Goal: Information Seeking & Learning: Check status

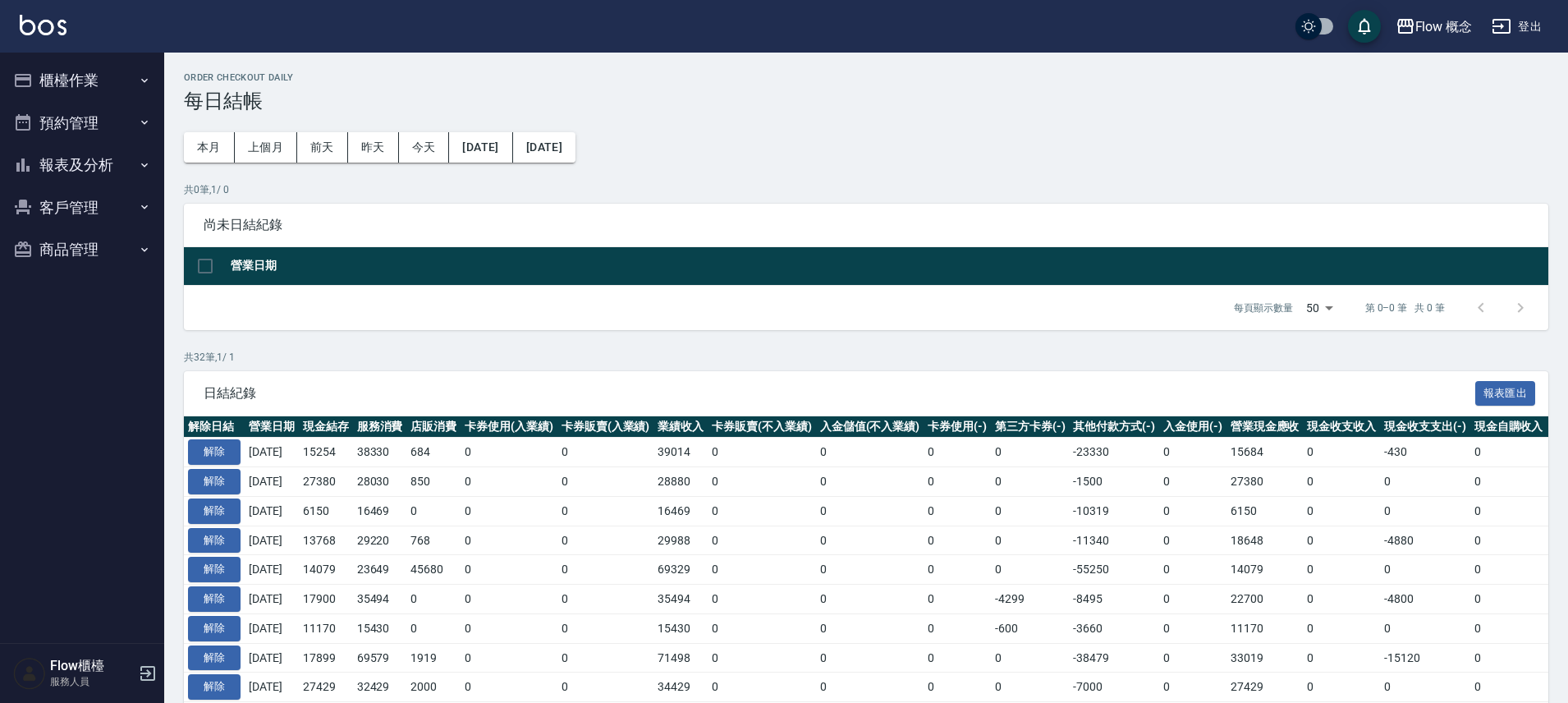
click at [87, 176] on button "報表及分析" at bounding box center [82, 165] width 151 height 43
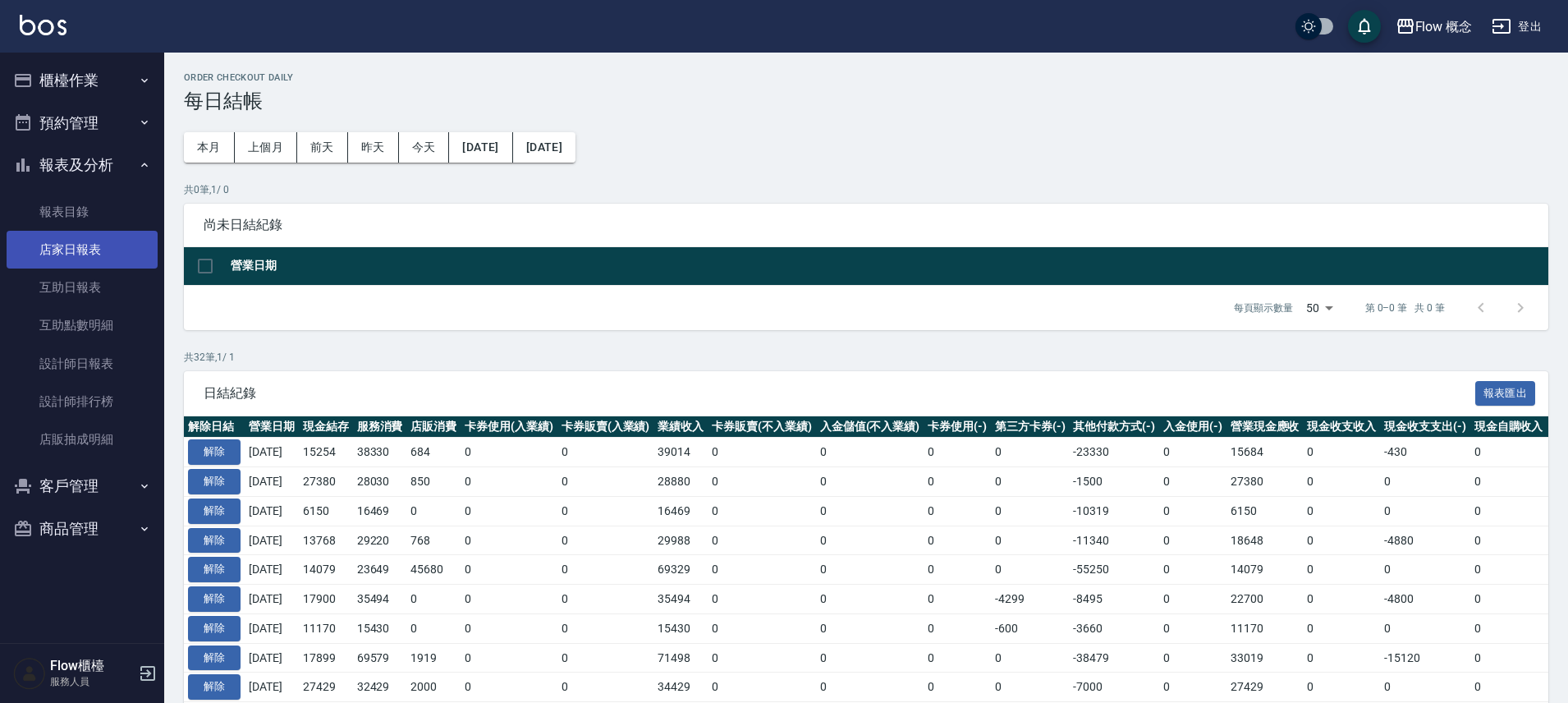
click at [83, 248] on link "店家日報表" at bounding box center [82, 250] width 151 height 38
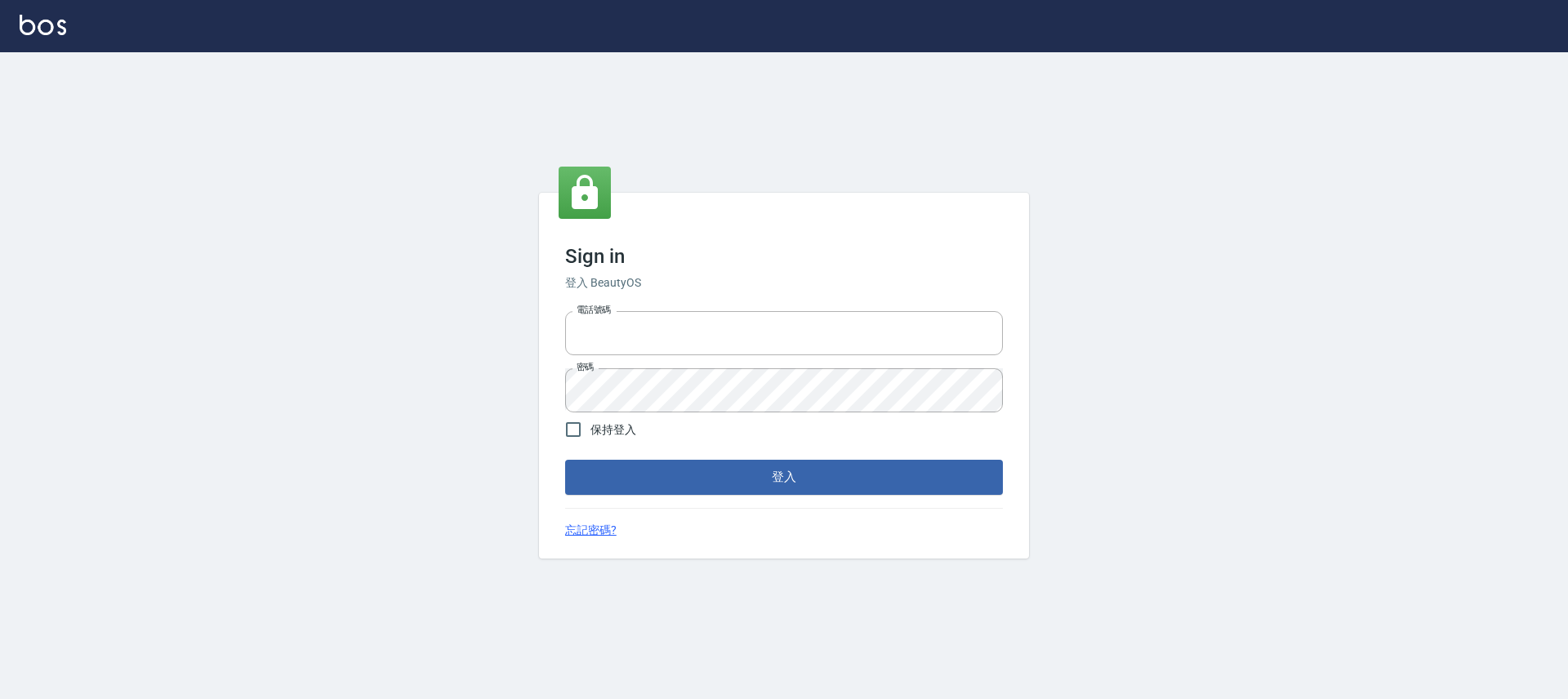
type input "25170116"
click at [843, 469] on button "登入" at bounding box center [784, 476] width 438 height 34
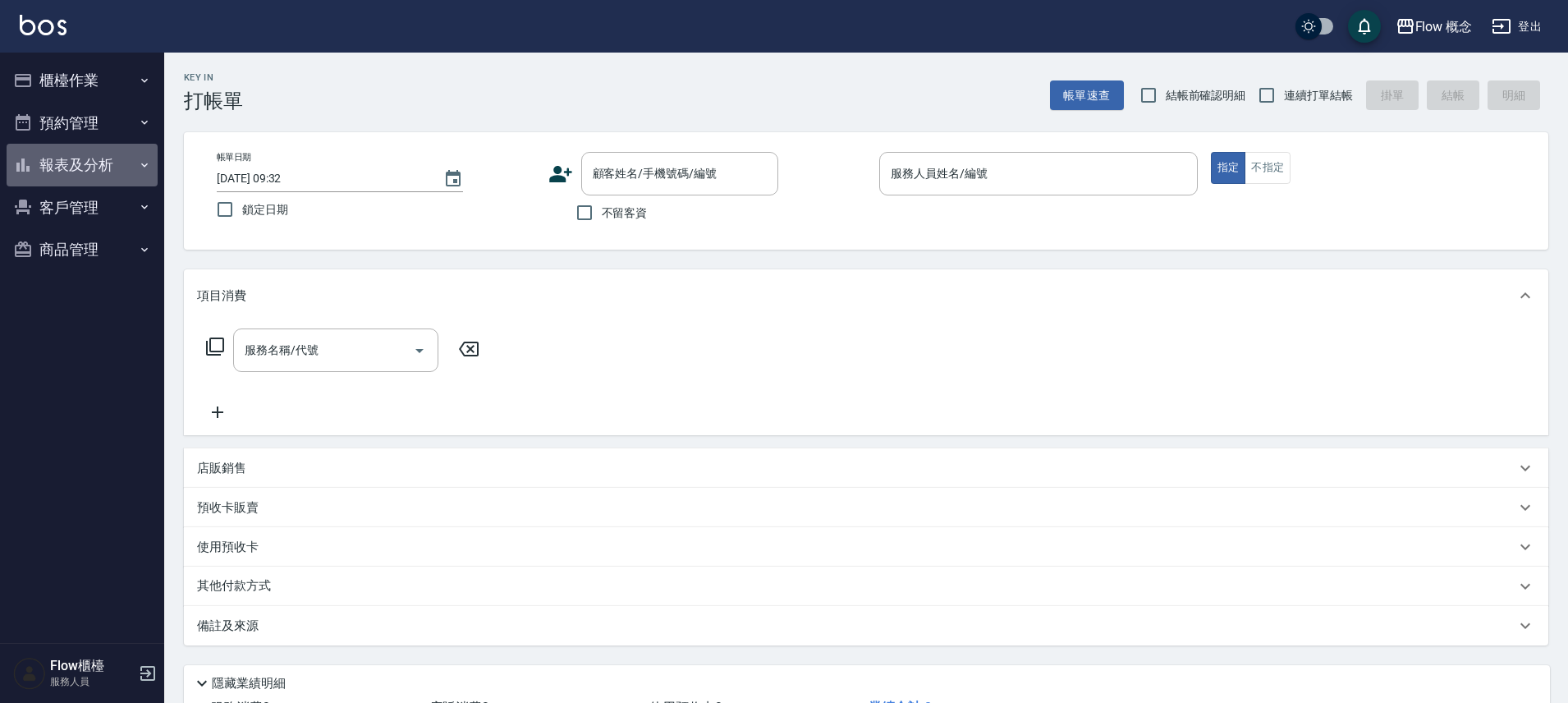
click at [90, 163] on button "報表及分析" at bounding box center [82, 165] width 151 height 43
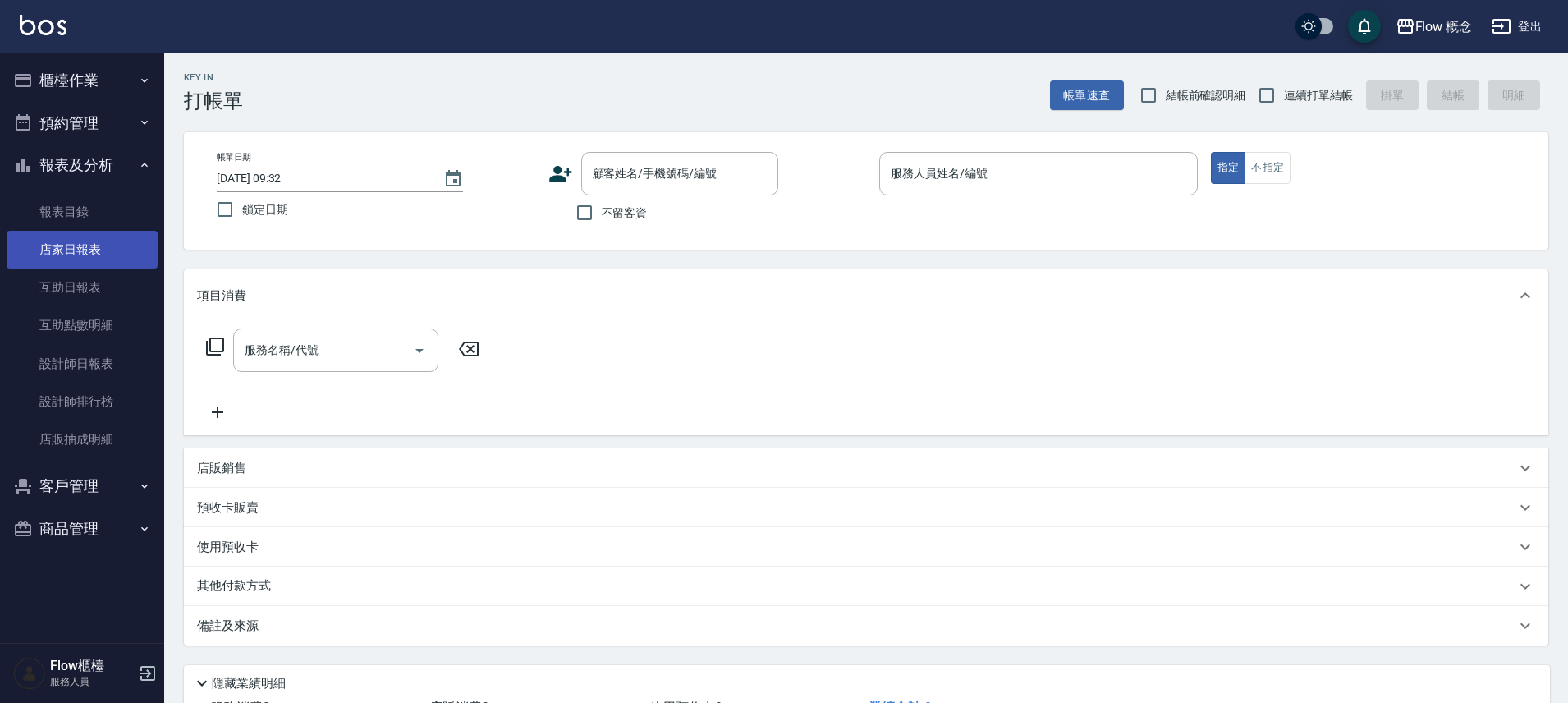
click at [81, 255] on link "店家日報表" at bounding box center [82, 250] width 151 height 38
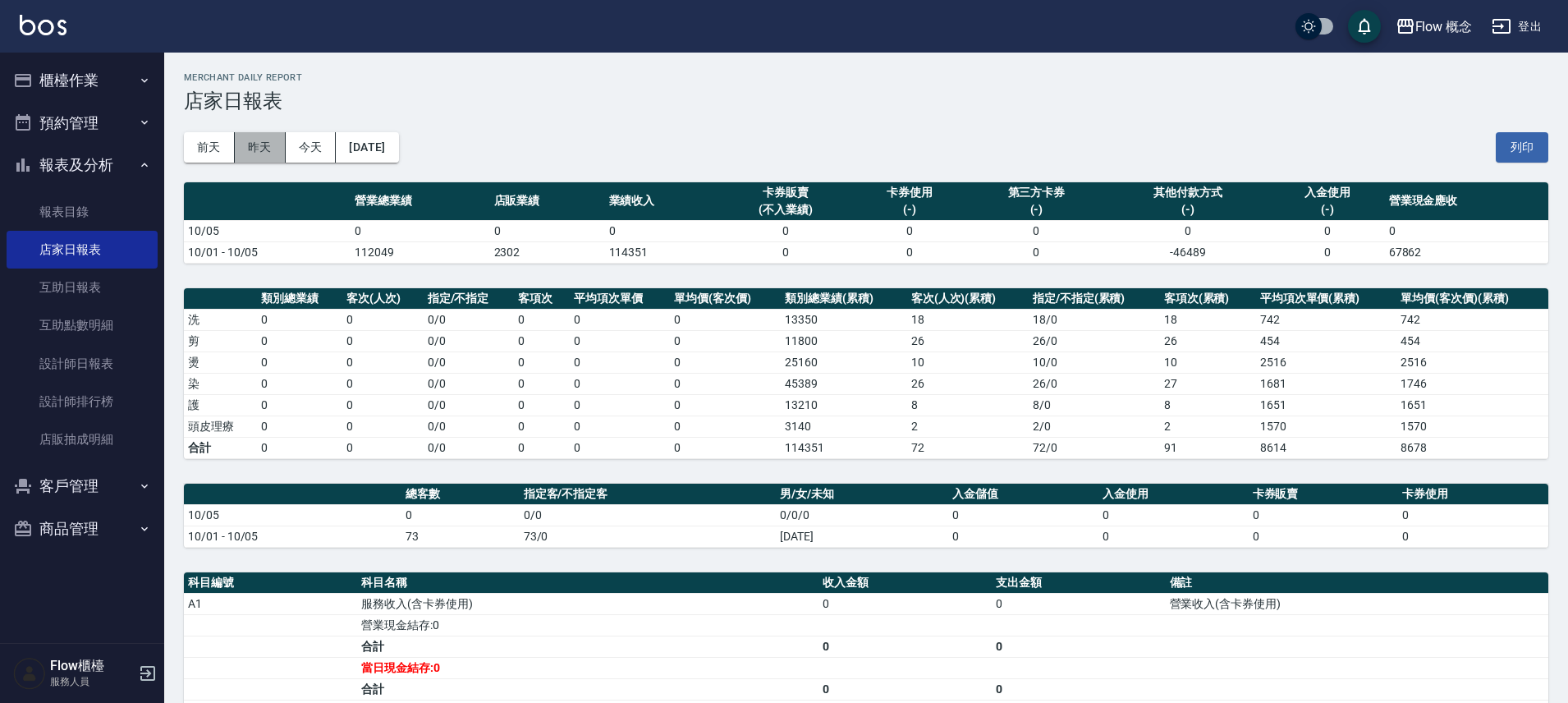
click at [255, 135] on button "昨天" at bounding box center [259, 148] width 51 height 30
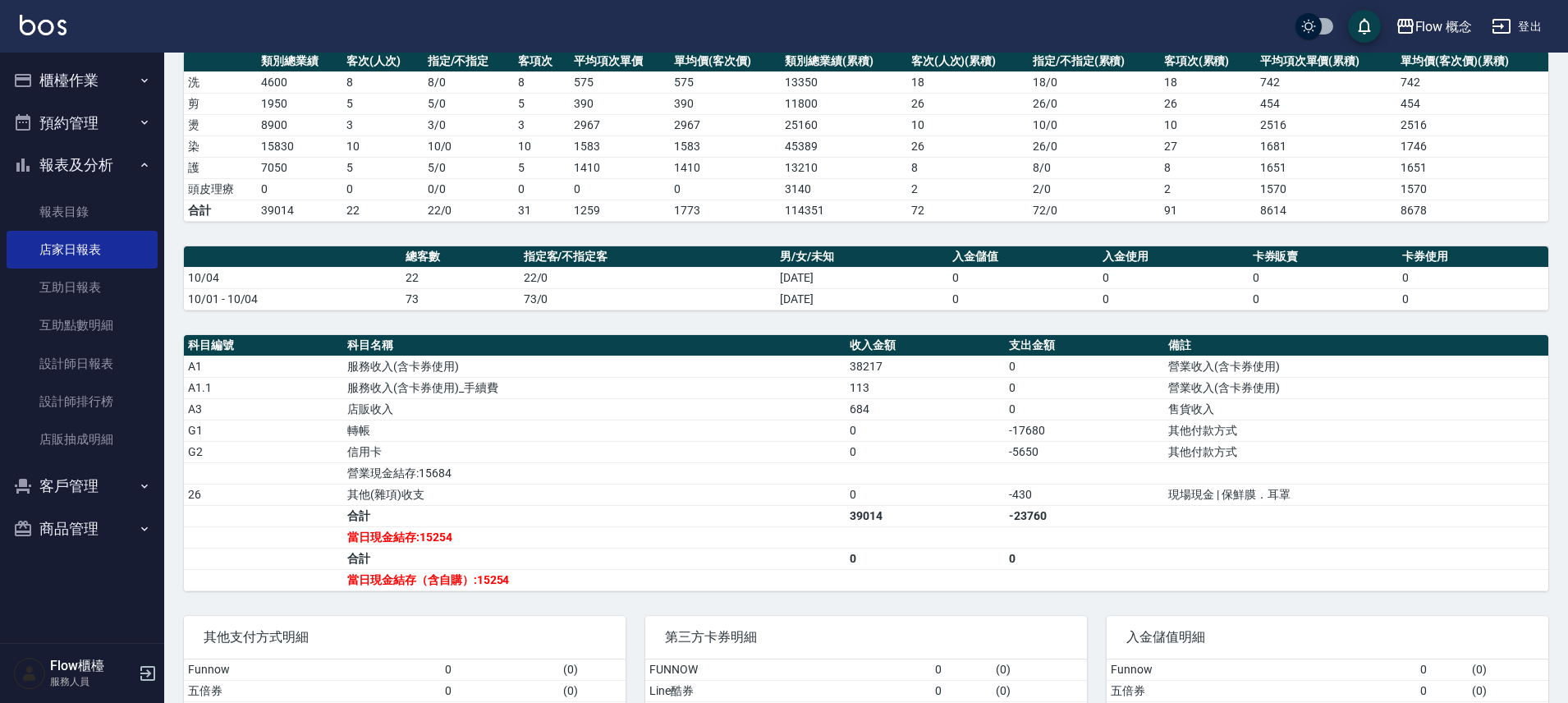
scroll to position [383, 0]
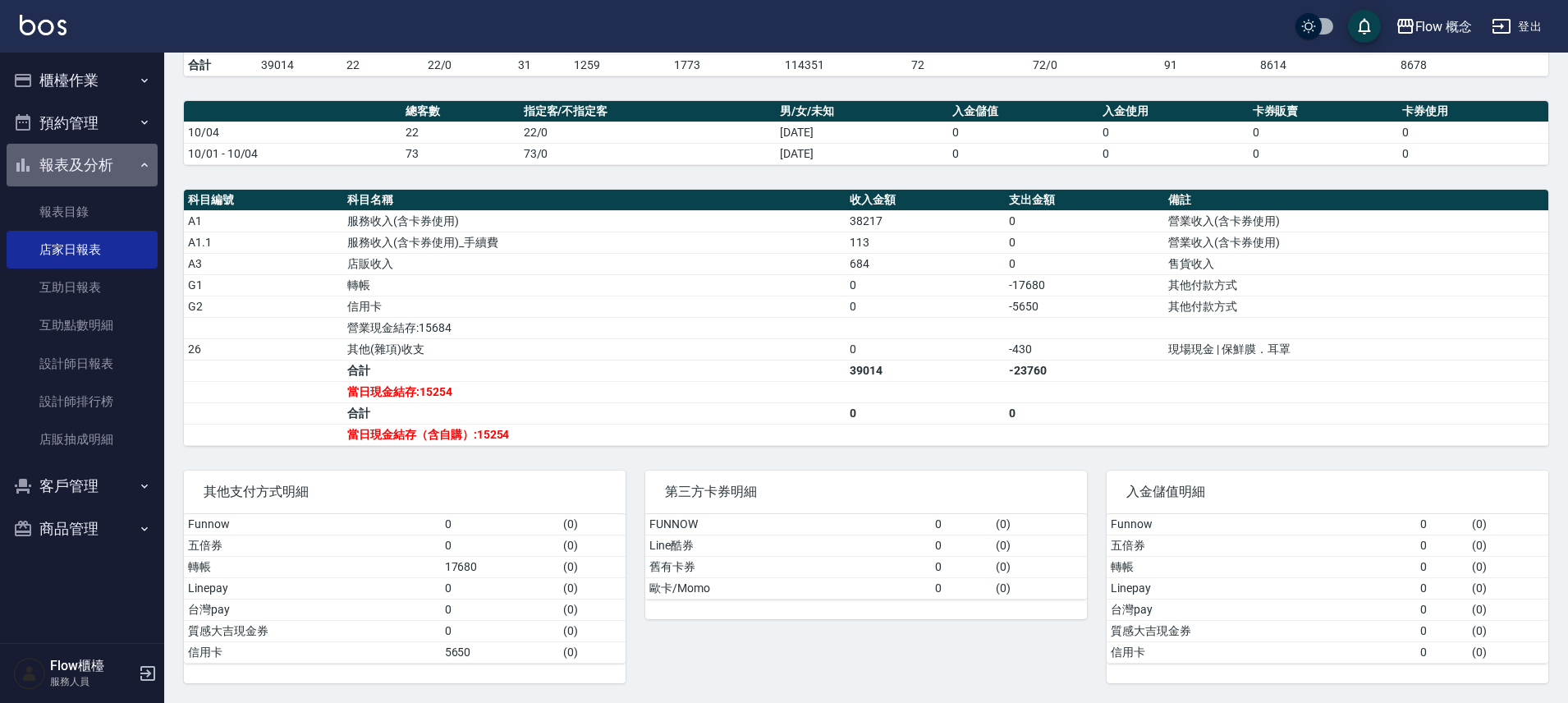
click at [100, 164] on button "報表及分析" at bounding box center [82, 165] width 151 height 43
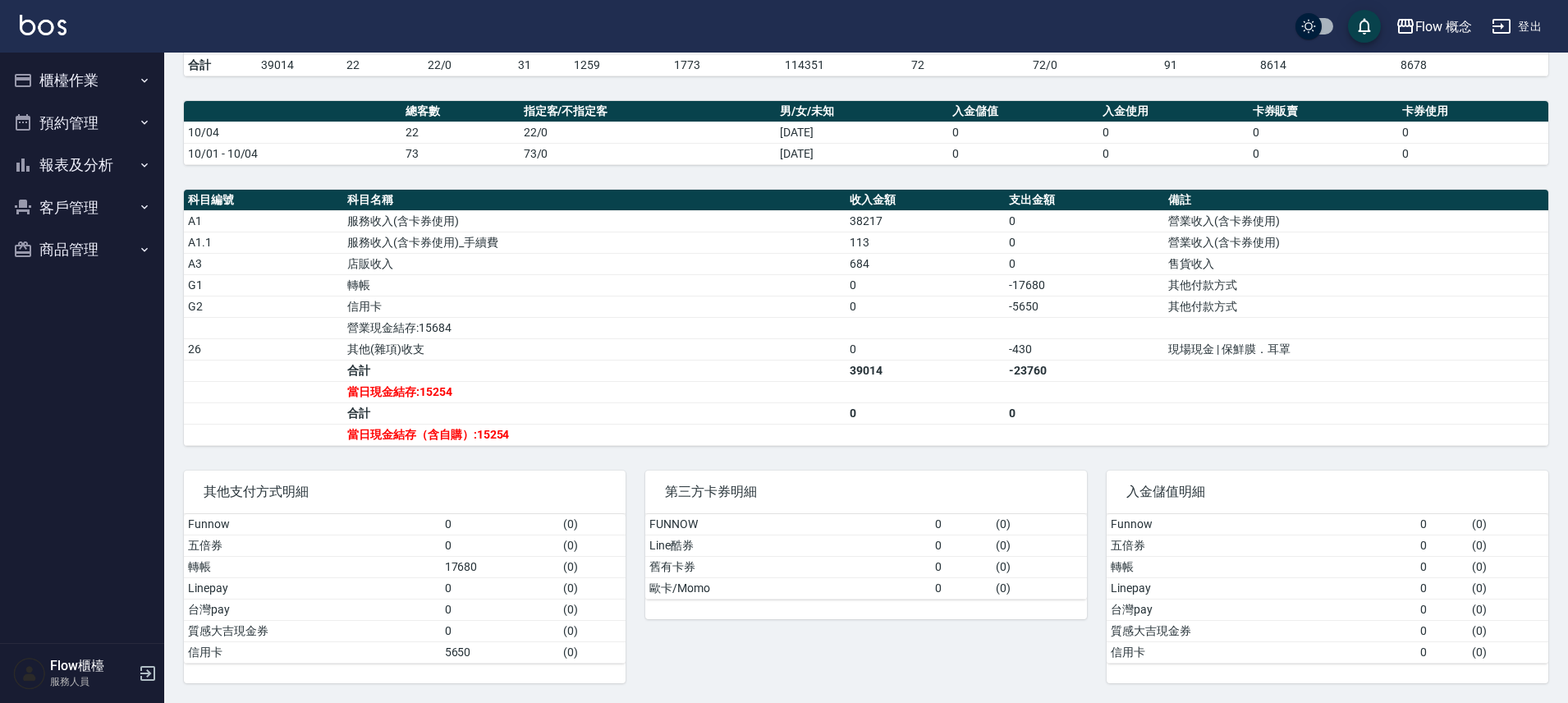
click at [87, 79] on button "櫃檯作業" at bounding box center [82, 81] width 151 height 43
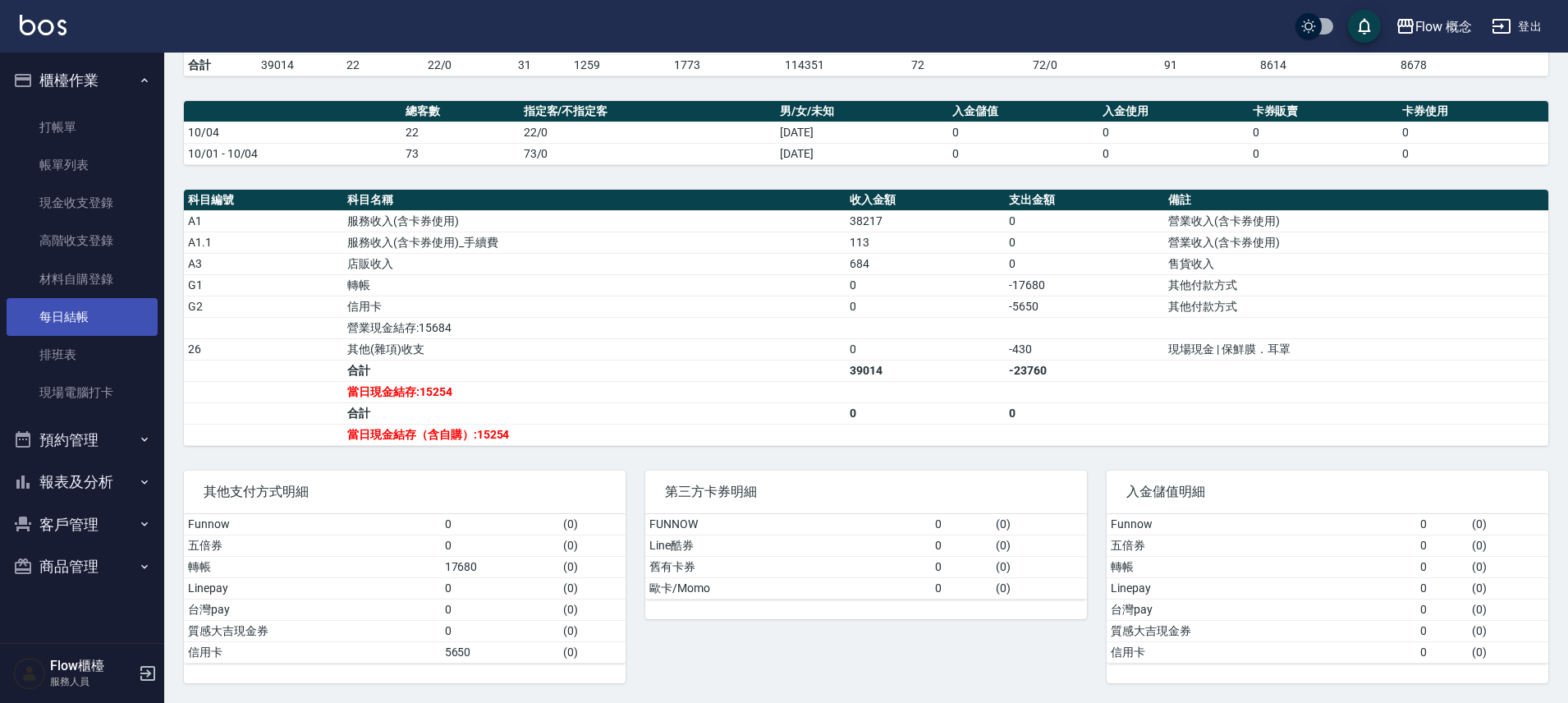
click at [76, 331] on link "每日結帳" at bounding box center [82, 316] width 151 height 38
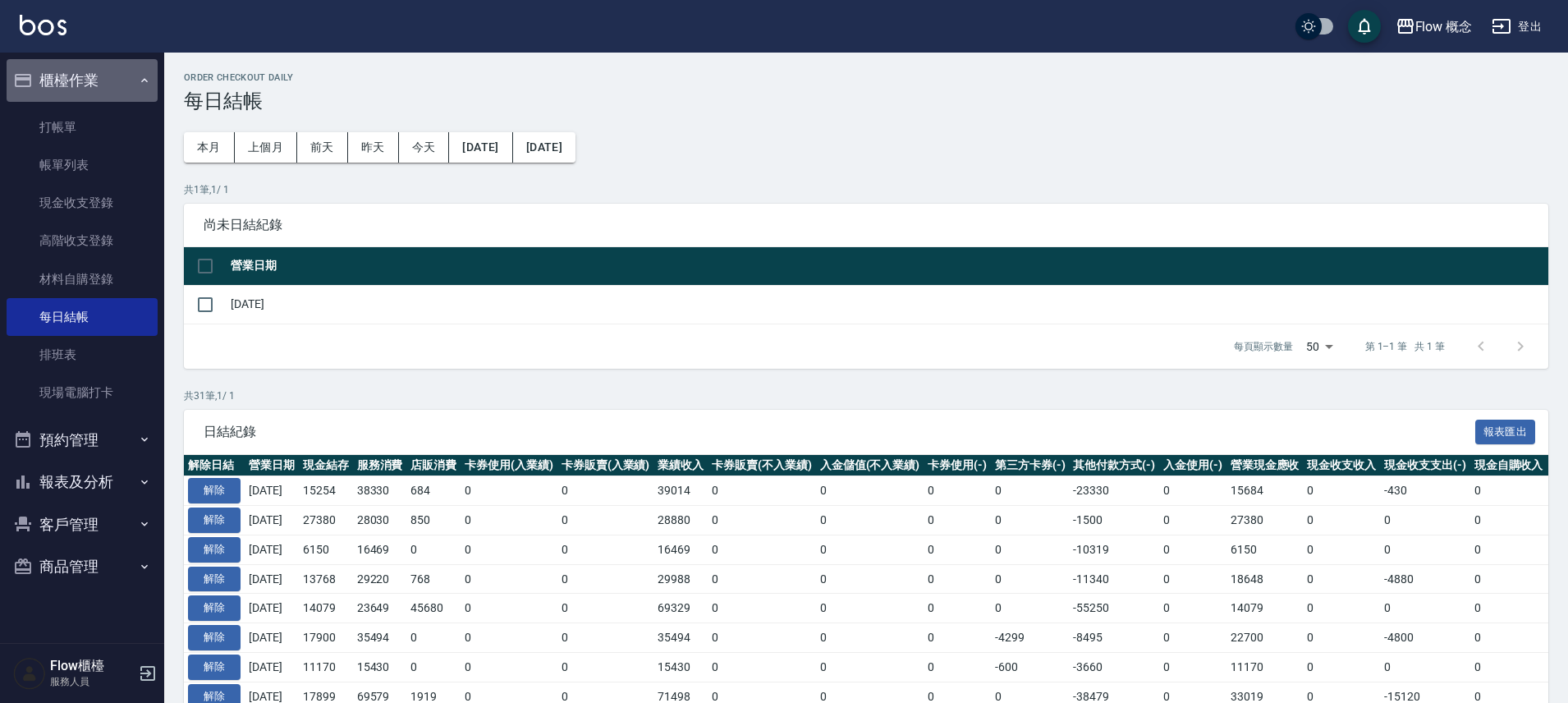
click at [113, 76] on button "櫃檯作業" at bounding box center [82, 81] width 151 height 43
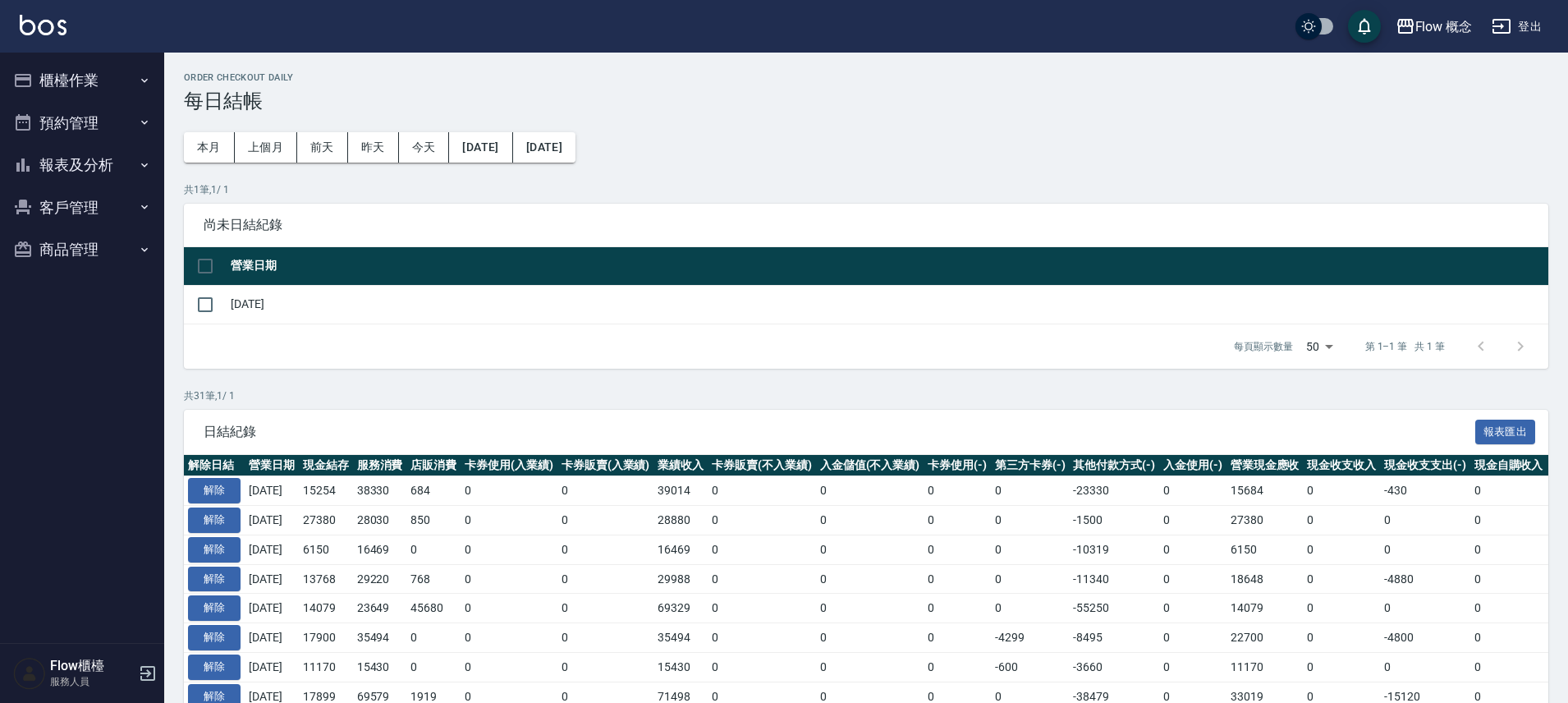
click at [113, 76] on button "櫃檯作業" at bounding box center [82, 81] width 151 height 43
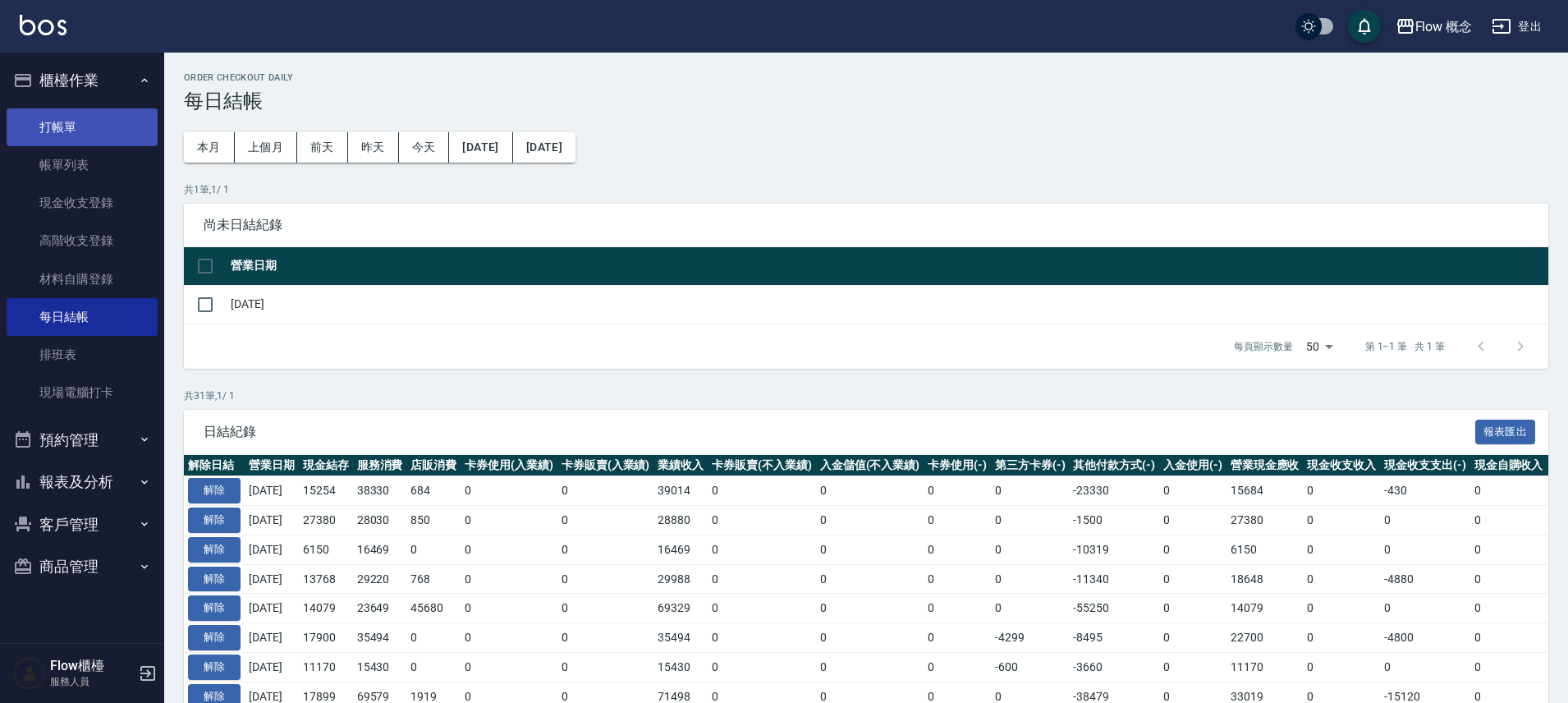
click at [97, 109] on link "打帳單" at bounding box center [82, 127] width 151 height 38
